Goal: Task Accomplishment & Management: Manage account settings

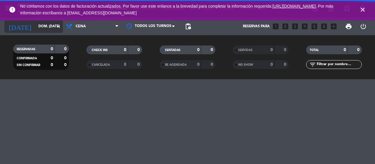
click at [40, 31] on input "dom. [DATE]" at bounding box center [58, 26] width 47 height 10
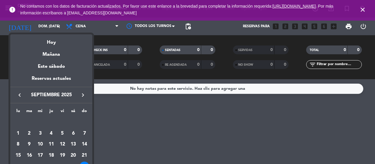
drag, startPoint x: 54, startPoint y: 77, endPoint x: 53, endPoint y: 70, distance: 7.6
click at [54, 78] on div "Reservas actuales" at bounding box center [51, 81] width 82 height 12
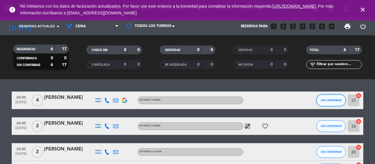
click at [329, 98] on span "SIN CONFIRMAR" at bounding box center [331, 99] width 21 height 3
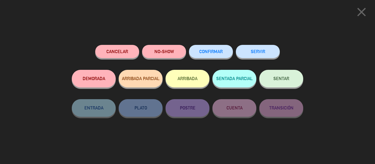
click at [209, 52] on span "CONFIRMAR" at bounding box center [210, 51] width 23 height 5
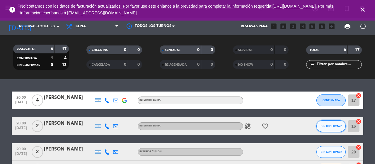
click at [336, 126] on span "SIN CONFIRMAR" at bounding box center [331, 125] width 21 height 3
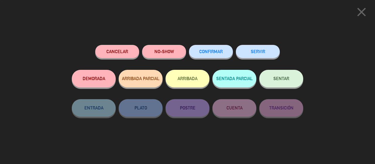
click at [220, 50] on span "CONFIRMAR" at bounding box center [210, 51] width 23 height 5
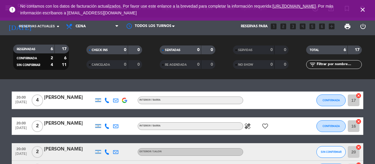
click at [313, 136] on div "20:00 [DATE] 4 [PERSON_NAME] Interior / Barra CONFIRMADA 17 cancel 20:00 [DATE]…" at bounding box center [188, 156] width 352 height 130
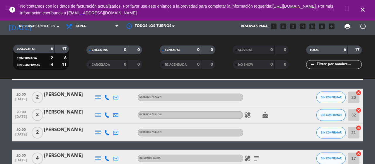
scroll to position [59, 0]
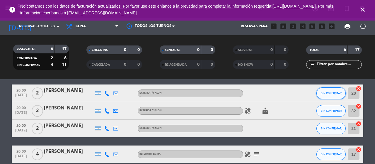
click at [326, 92] on span "SIN CONFIRMAR" at bounding box center [331, 92] width 21 height 3
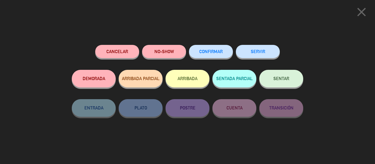
drag, startPoint x: 212, startPoint y: 52, endPoint x: 280, endPoint y: 108, distance: 88.5
click at [212, 53] on span "CONFIRMAR" at bounding box center [210, 51] width 23 height 5
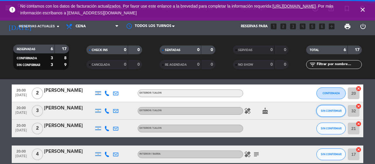
click at [329, 108] on button "SIN CONFIRMAR" at bounding box center [331, 111] width 29 height 12
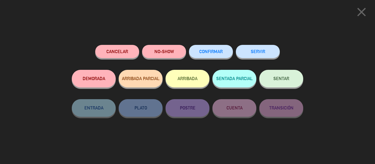
click at [212, 51] on span "CONFIRMAR" at bounding box center [210, 51] width 23 height 5
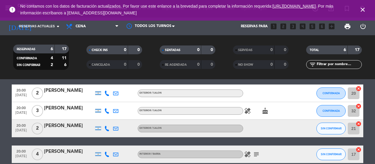
click at [247, 112] on icon "healing" at bounding box center [247, 110] width 7 height 7
click at [330, 129] on span "SIN CONFIRMAR" at bounding box center [331, 128] width 21 height 3
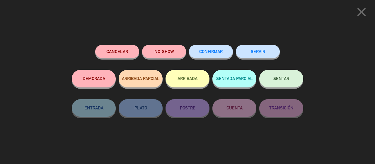
click at [205, 50] on span "CONFIRMAR" at bounding box center [210, 51] width 23 height 5
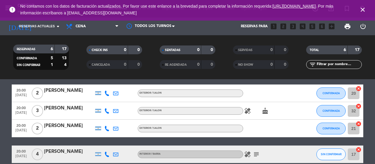
click at [298, 126] on div at bounding box center [304, 128] width 16 height 17
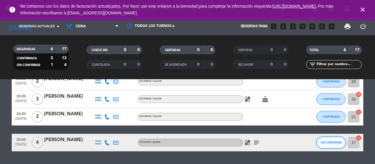
click at [326, 143] on span "SIN CONFIRMAR" at bounding box center [331, 142] width 21 height 3
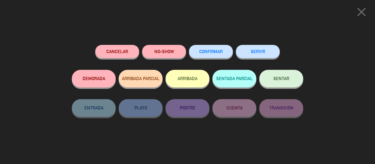
click at [218, 50] on span "CONFIRMAR" at bounding box center [210, 51] width 23 height 5
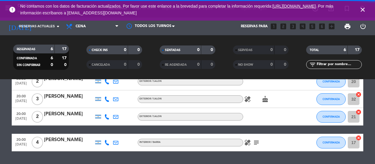
click at [246, 143] on icon "healing" at bounding box center [247, 142] width 7 height 7
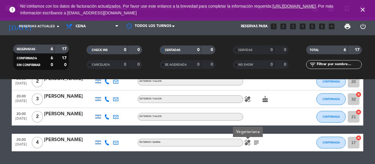
click at [265, 97] on icon "cake" at bounding box center [265, 99] width 7 height 7
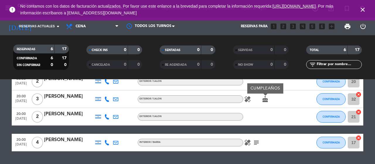
click at [293, 118] on div at bounding box center [269, 116] width 53 height 17
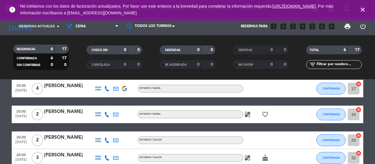
scroll to position [0, 0]
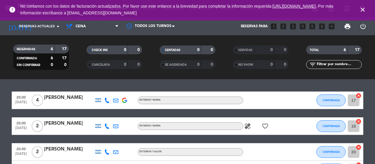
click at [247, 126] on icon "healing" at bounding box center [247, 126] width 7 height 7
click at [265, 126] on icon "favorite_border" at bounding box center [265, 126] width 7 height 7
click at [260, 134] on div "healing favorite_border ANIVERSARIO" at bounding box center [269, 125] width 53 height 17
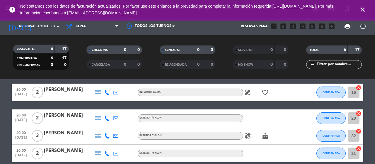
scroll to position [35, 0]
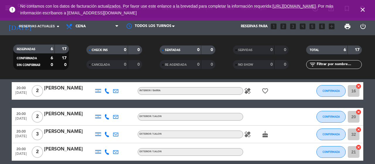
click at [283, 27] on icon "looks_two" at bounding box center [284, 27] width 8 height 8
click at [364, 8] on icon "close" at bounding box center [362, 9] width 7 height 7
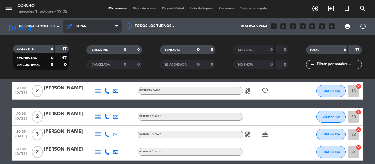
click at [113, 28] on span "Cena" at bounding box center [92, 26] width 59 height 13
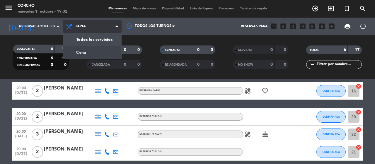
click at [113, 28] on span "Cena" at bounding box center [92, 26] width 59 height 13
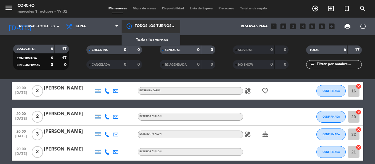
click at [158, 30] on div at bounding box center [151, 26] width 59 height 13
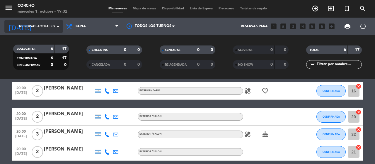
click at [30, 20] on div "[DATE] Reservas actuales arrow_drop_down" at bounding box center [33, 26] width 59 height 13
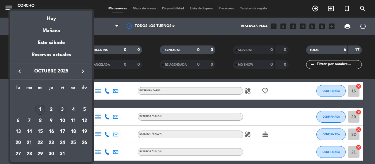
click at [62, 110] on div "3" at bounding box center [62, 110] width 10 height 10
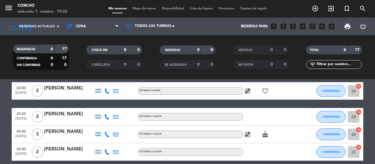
type input "vie. [DATE]"
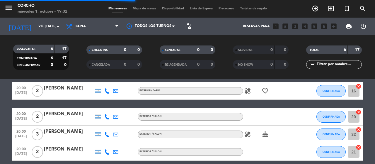
scroll to position [24, 0]
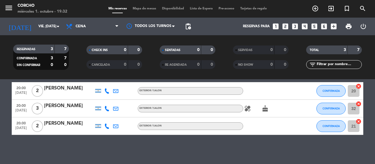
click at [285, 28] on icon "looks_two" at bounding box center [286, 27] width 8 height 8
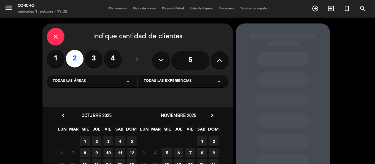
click at [110, 142] on span "3" at bounding box center [108, 141] width 10 height 10
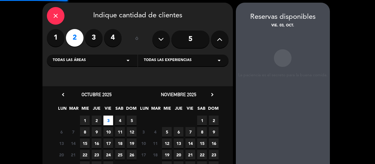
scroll to position [23, 0]
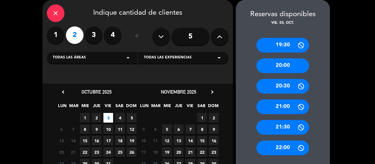
click at [279, 67] on div "20:00" at bounding box center [282, 65] width 53 height 15
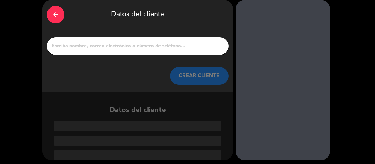
click at [117, 47] on input "1" at bounding box center [137, 46] width 173 height 8
click at [59, 12] on icon "arrow_back" at bounding box center [55, 14] width 7 height 7
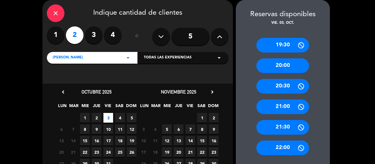
click at [273, 64] on div "20:00" at bounding box center [282, 65] width 53 height 15
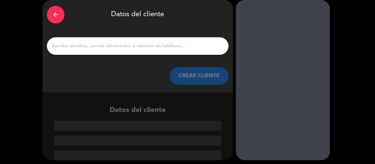
click at [149, 130] on div at bounding box center [137, 126] width 167 height 10
click at [147, 125] on div at bounding box center [137, 126] width 167 height 10
click at [121, 47] on input "1" at bounding box center [137, 46] width 173 height 8
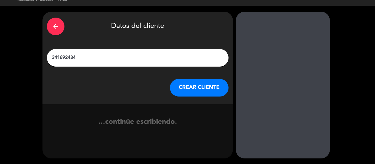
scroll to position [12, 0]
type input "3416924347"
click at [193, 90] on button "CREAR CLIENTE" at bounding box center [199, 88] width 59 height 18
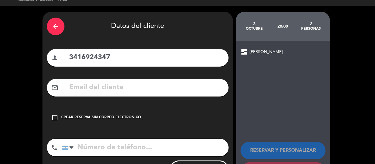
click at [141, 150] on input "tel" at bounding box center [145, 148] width 166 height 18
type input "3416924347"
click at [226, 116] on div "check_box_outline_blank Crear reserva sin correo electrónico" at bounding box center [138, 118] width 182 height 18
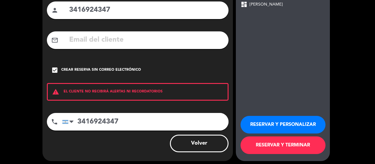
scroll to position [62, 0]
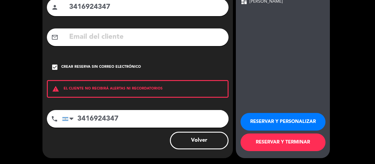
click at [288, 125] on button "RESERVAR Y PERSONALIZAR" at bounding box center [283, 122] width 85 height 18
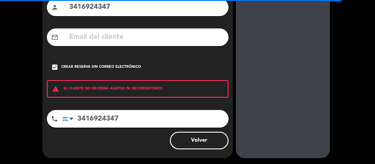
drag, startPoint x: 197, startPoint y: 60, endPoint x: 172, endPoint y: 59, distance: 25.2
click at [172, 59] on div "check_box Crear reserva sin correo electrónico" at bounding box center [138, 67] width 182 height 18
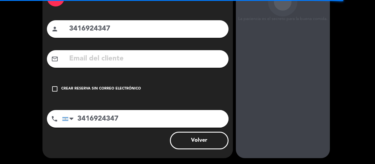
scroll to position [40, 0]
click at [180, 72] on div "arrow_back Datos del cliente person 3416924347 mail_outline check_box_outline_b…" at bounding box center [137, 70] width 191 height 175
drag, startPoint x: 123, startPoint y: 14, endPoint x: 128, endPoint y: 37, distance: 23.5
click at [123, 15] on div "arrow_back Datos del cliente person 3416924347 mail_outline check_box_outline_b…" at bounding box center [137, 70] width 191 height 175
click at [129, 37] on div "person 3416924347" at bounding box center [138, 29] width 182 height 18
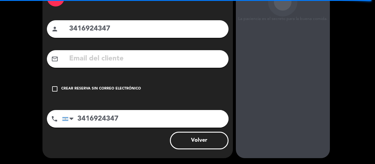
click at [126, 31] on input "3416924347" at bounding box center [147, 29] width 156 height 12
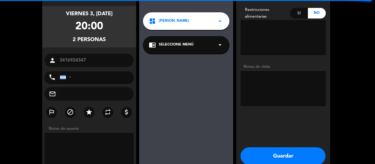
type input "[PHONE_NUMBER]"
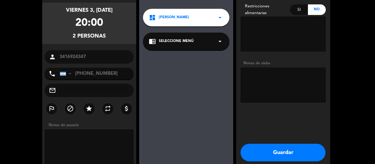
scroll to position [53, 0]
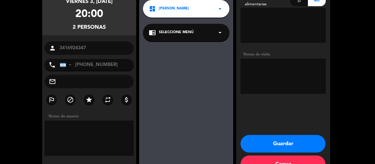
click at [277, 160] on button "Cerrar" at bounding box center [283, 164] width 85 height 18
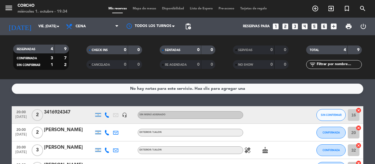
click at [70, 112] on div "3416924347" at bounding box center [69, 112] width 50 height 8
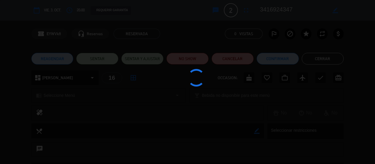
click at [36, 115] on div at bounding box center [187, 82] width 375 height 164
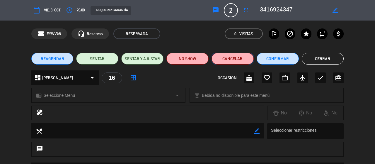
click at [238, 57] on button "Cancelar" at bounding box center [233, 59] width 42 height 12
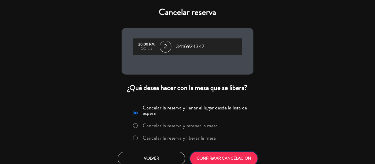
click at [229, 161] on button "CONFIRMAR CANCELACIÓN" at bounding box center [223, 159] width 67 height 14
